Goal: Task Accomplishment & Management: Manage account settings

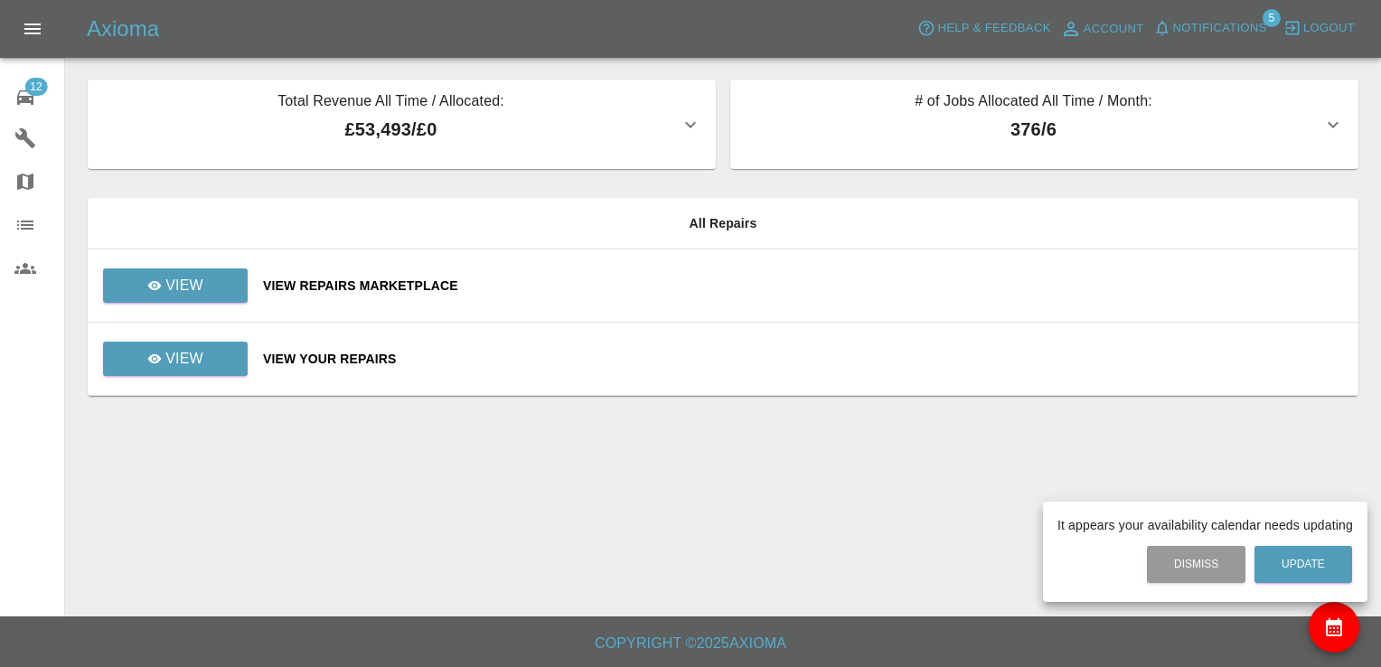
click at [23, 95] on div at bounding box center [690, 333] width 1381 height 667
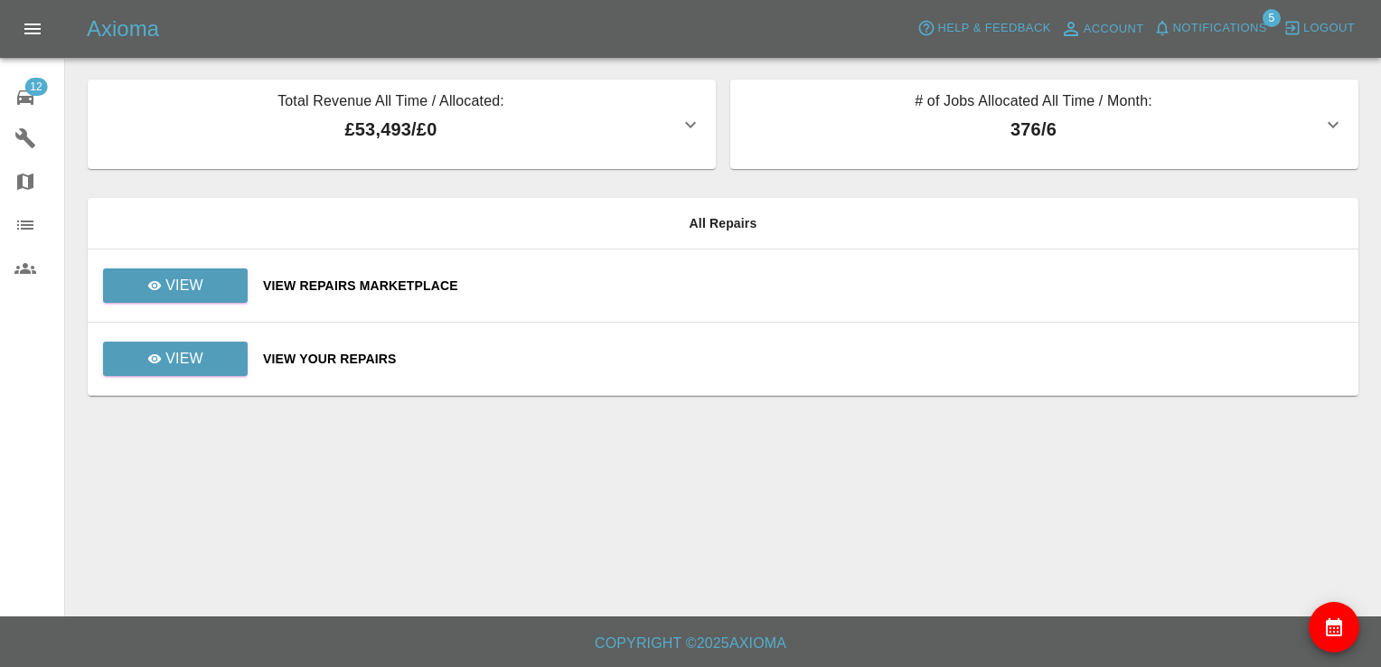
click at [30, 101] on icon at bounding box center [25, 97] width 16 height 14
click at [216, 279] on link "View" at bounding box center [175, 286] width 145 height 34
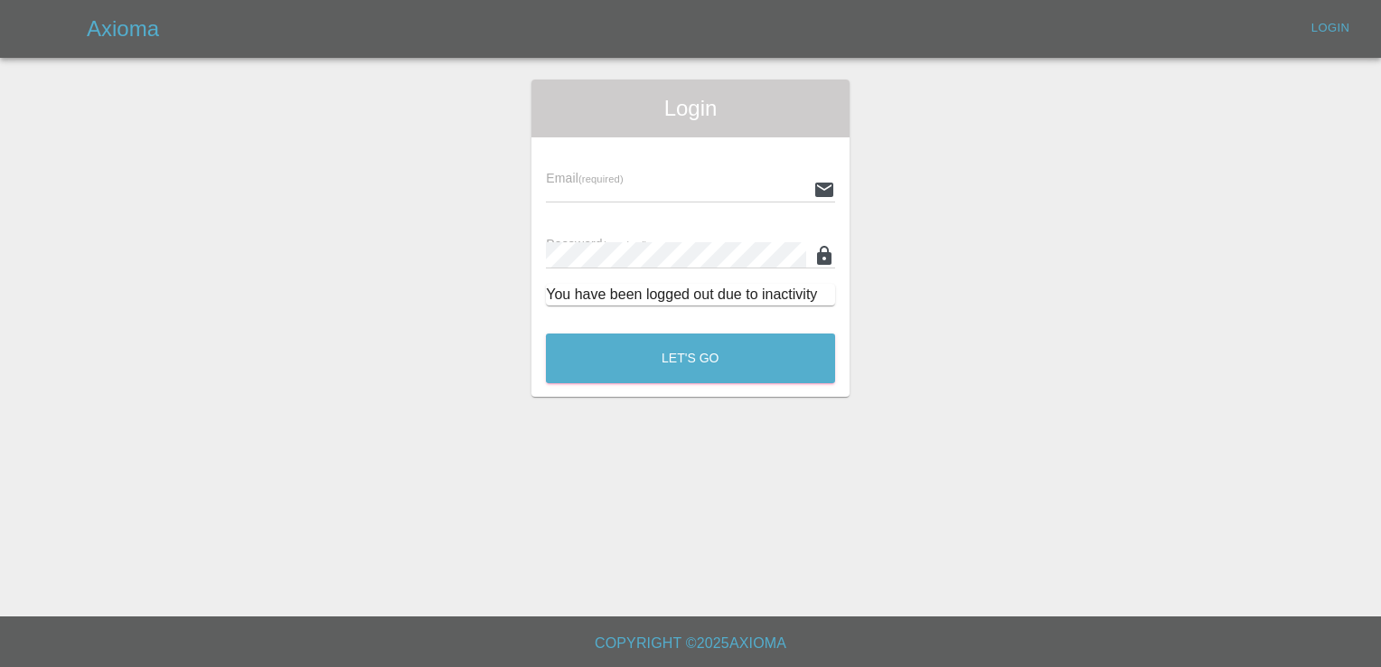
type input "[EMAIL_ADDRESS][DOMAIN_NAME]"
click at [677, 366] on button "Let's Go" at bounding box center [690, 359] width 289 height 50
